Goal: Navigation & Orientation: Find specific page/section

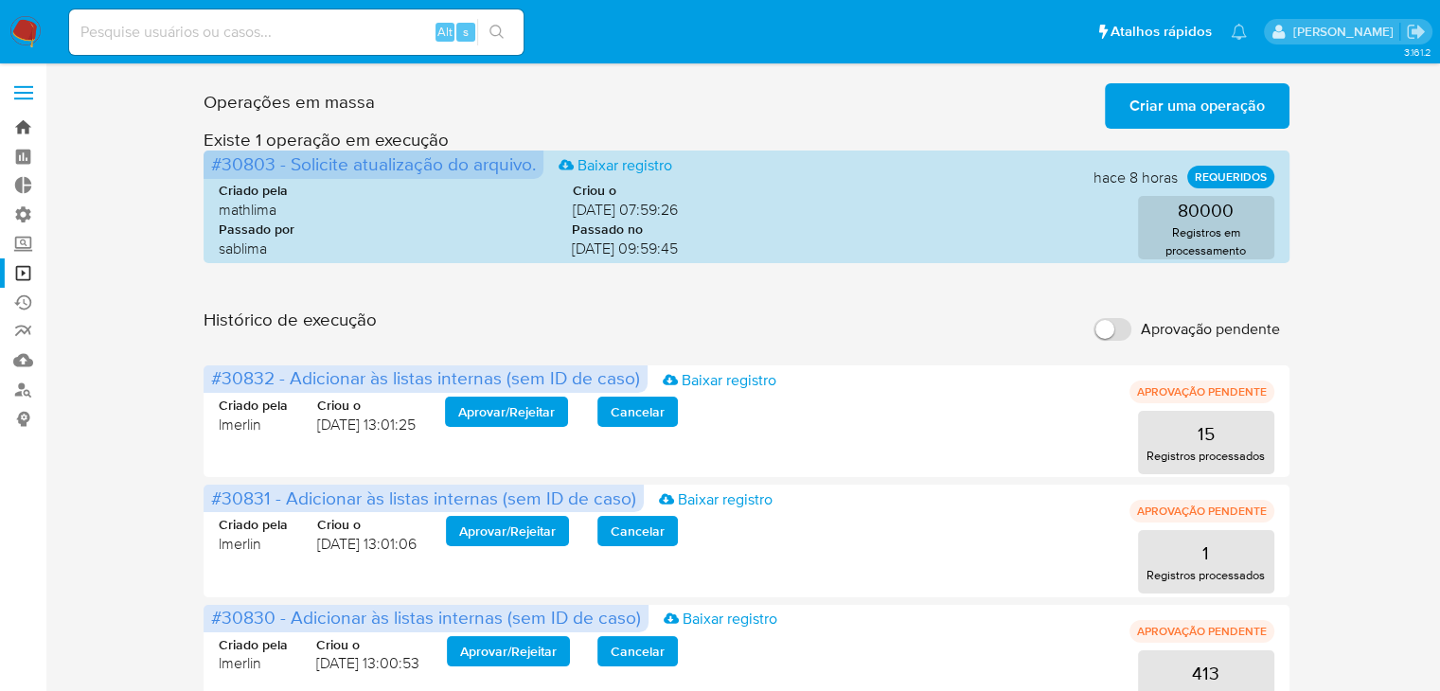
click at [26, 122] on link "Bandeja" at bounding box center [112, 127] width 225 height 29
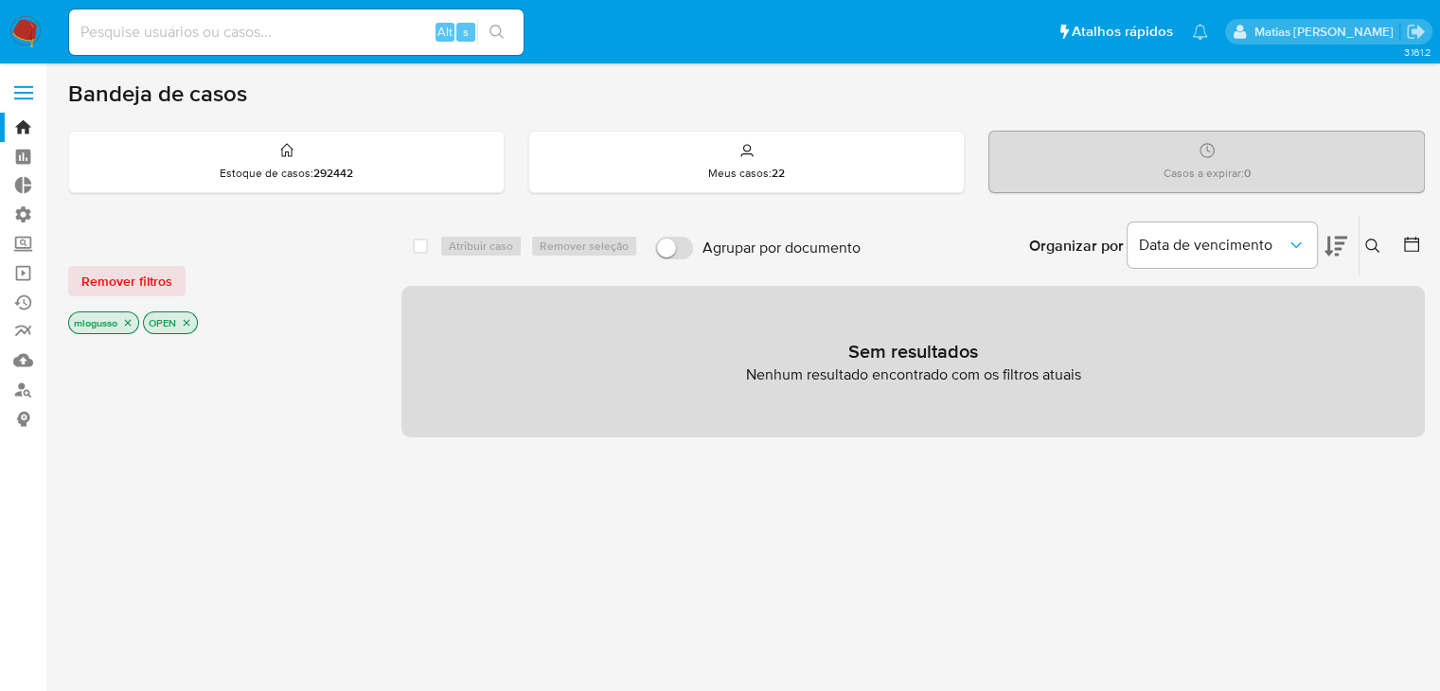
click at [130, 326] on icon "close-filter" at bounding box center [127, 322] width 11 height 11
